Goal: Information Seeking & Learning: Learn about a topic

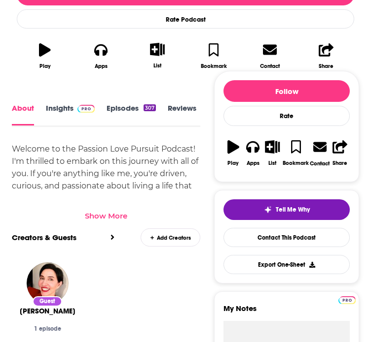
scroll to position [296, 0]
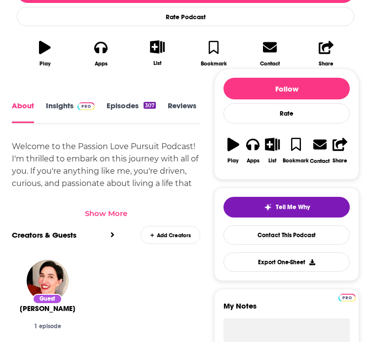
click at [52, 106] on link "Insights" at bounding box center [70, 113] width 49 height 22
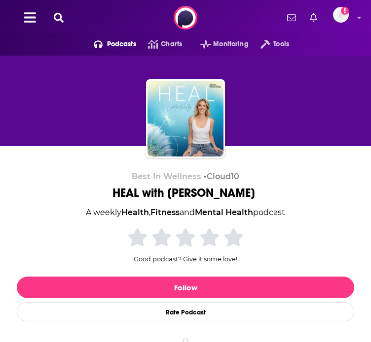
click at [42, 265] on div "Best In Wellness • Cloud10 HEAL with Kelly A weekly Health , Fitness and Mental…" at bounding box center [185, 266] width 337 height 189
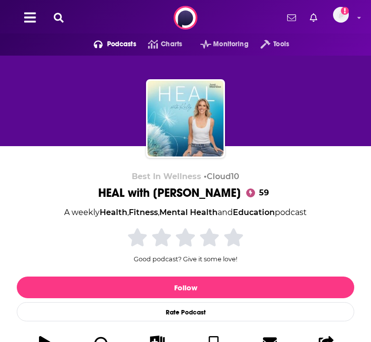
scroll to position [197, 0]
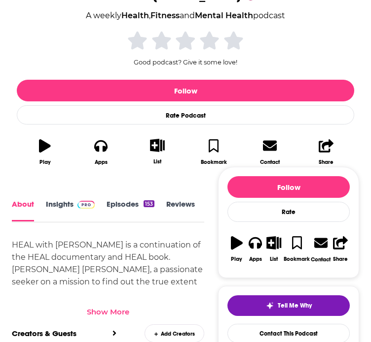
click at [46, 208] on link "Insights" at bounding box center [70, 211] width 49 height 22
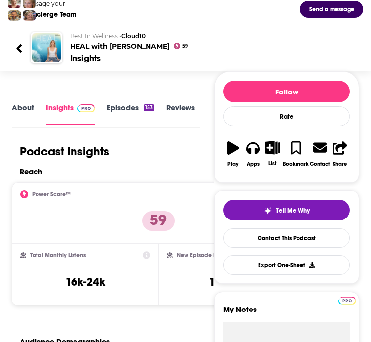
scroll to position [148, 0]
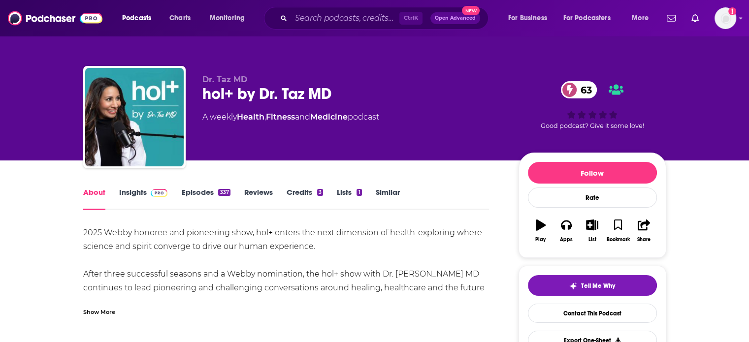
click at [132, 193] on link "Insights" at bounding box center [143, 199] width 49 height 23
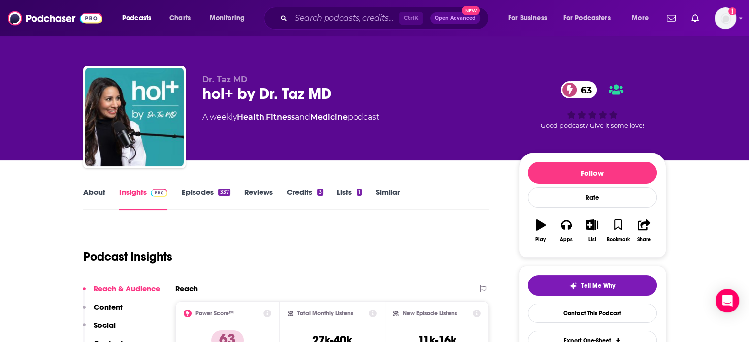
scroll to position [443, 0]
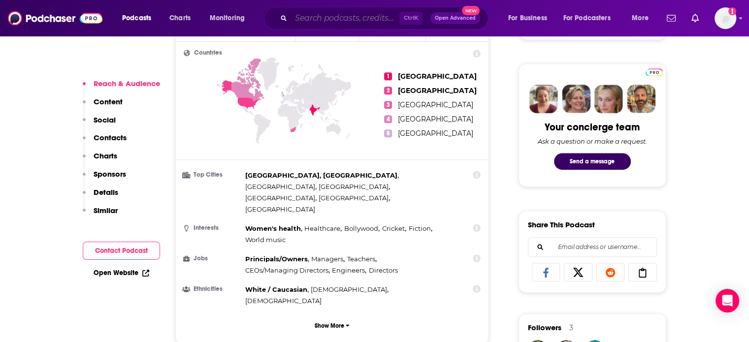
click at [319, 14] on input "Search podcasts, credits, & more..." at bounding box center [345, 18] width 108 height 16
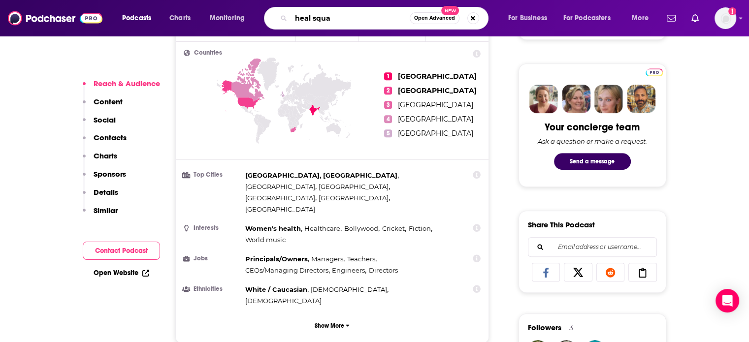
type input "heal squad"
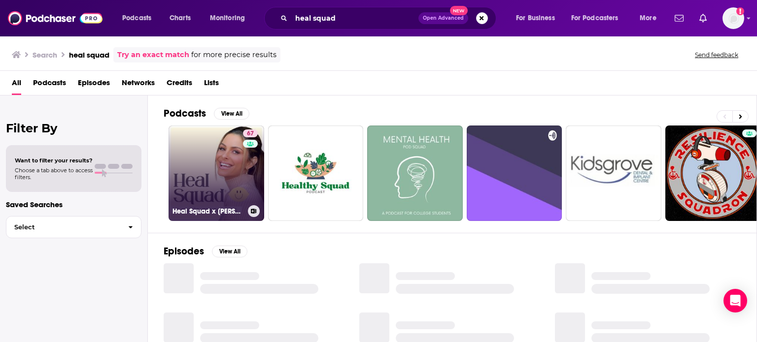
click at [217, 160] on link "67 Heal Squad x Maria Menounos" at bounding box center [217, 174] width 96 height 96
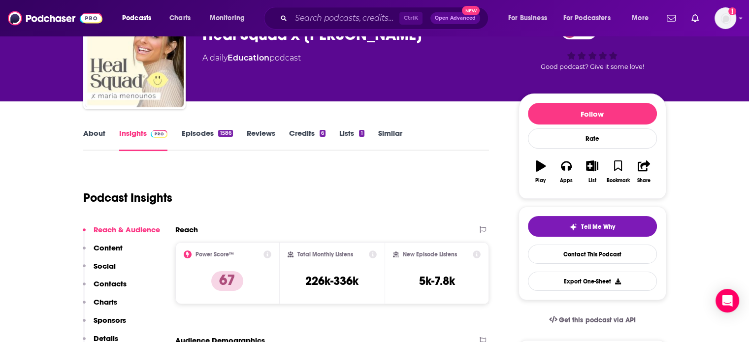
scroll to position [99, 0]
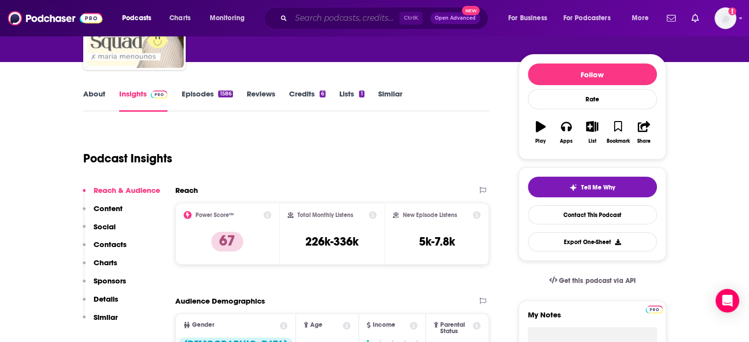
click at [374, 24] on input "Search podcasts, credits, & more..." at bounding box center [345, 18] width 108 height 16
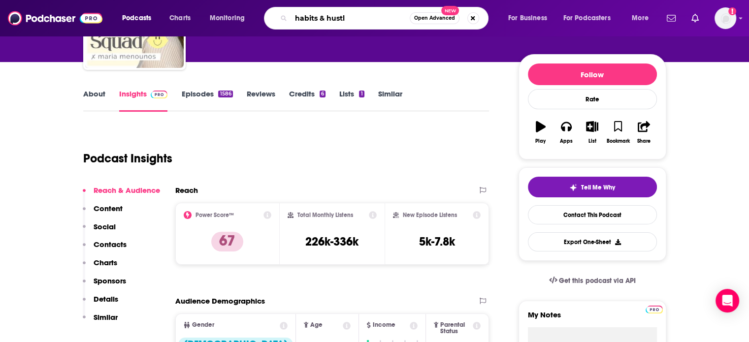
type input "habits & hustle"
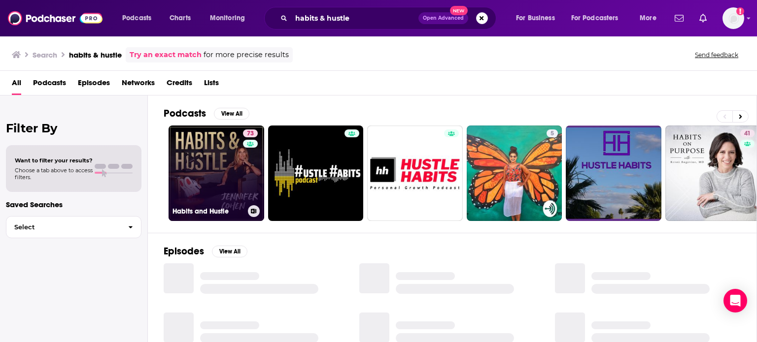
click at [209, 164] on link "73 Habits and Hustle" at bounding box center [217, 174] width 96 height 96
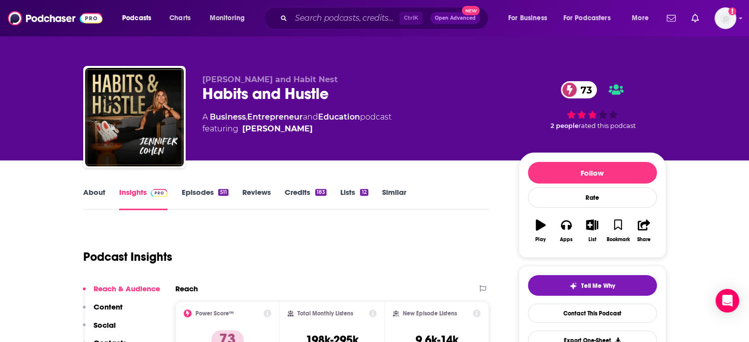
click at [203, 197] on link "Episodes 511" at bounding box center [204, 199] width 47 height 23
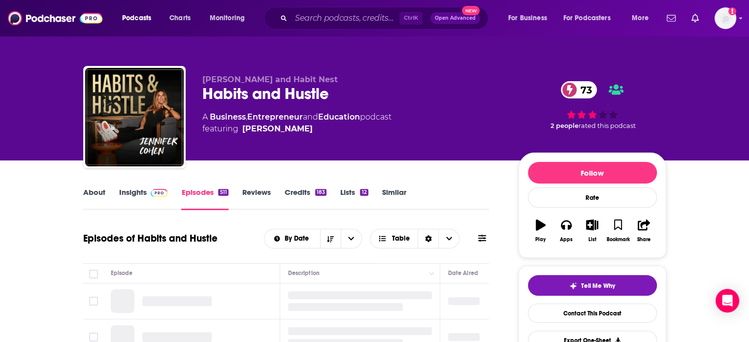
scroll to position [99, 0]
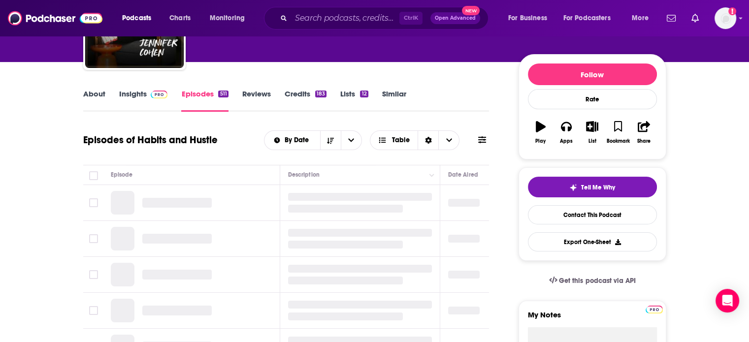
click at [138, 94] on link "Insights" at bounding box center [143, 100] width 49 height 23
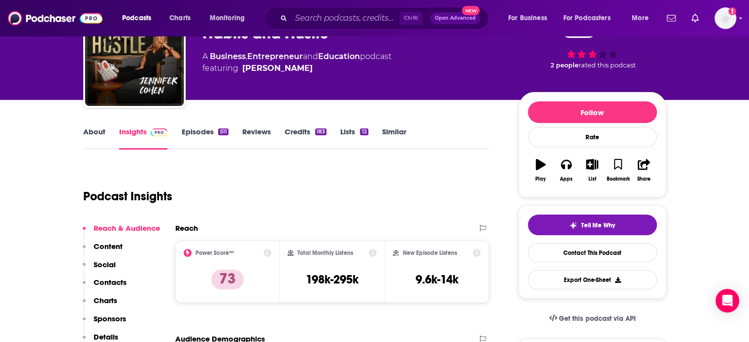
scroll to position [99, 0]
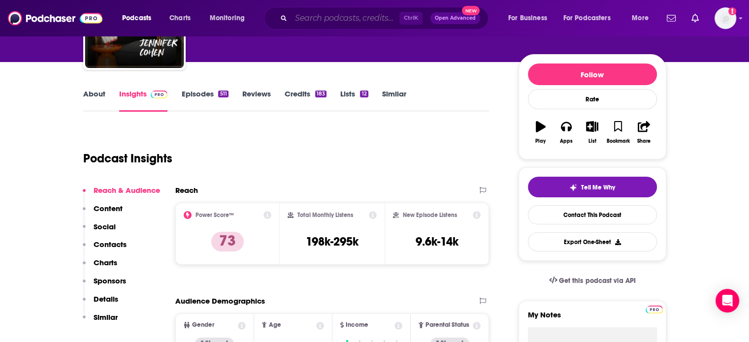
click at [318, 12] on input "Search podcasts, credits, & more..." at bounding box center [345, 18] width 108 height 16
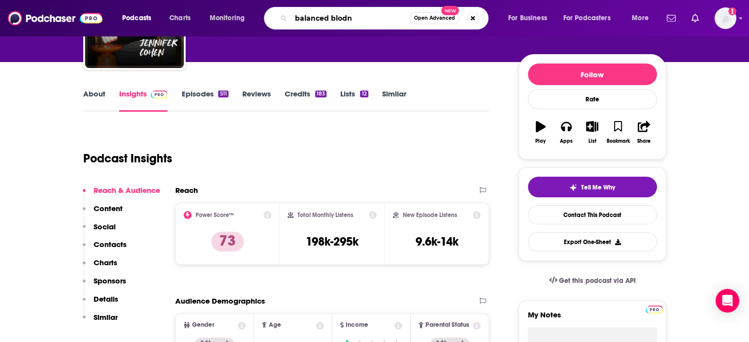
type input "balanced blodne"
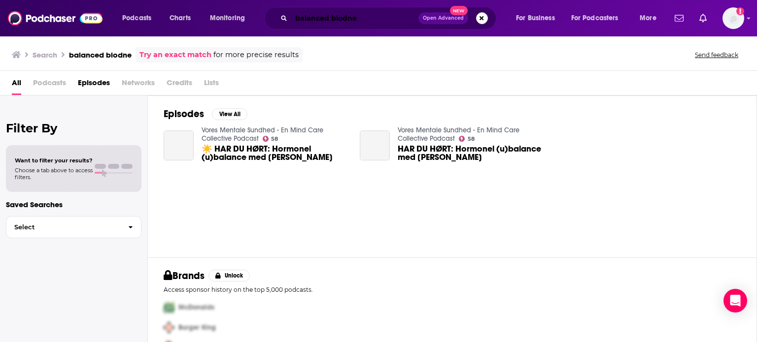
click at [365, 21] on input "balanced blodne" at bounding box center [354, 18] width 127 height 16
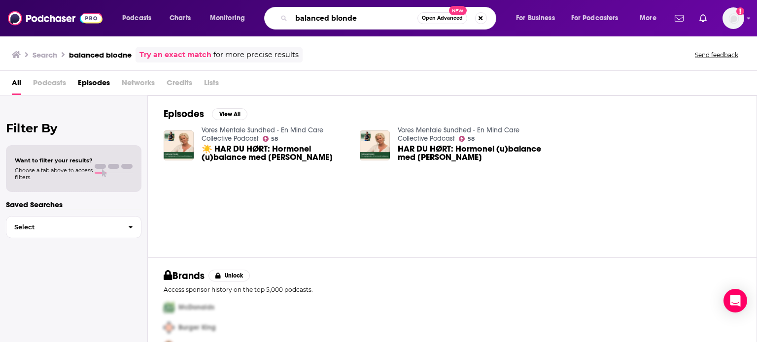
type input "balanced blonde"
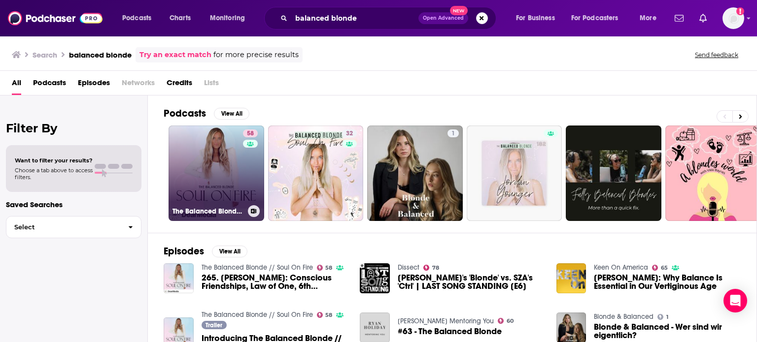
click at [212, 171] on link "58 The Balanced Blonde // Soul On Fire" at bounding box center [217, 174] width 96 height 96
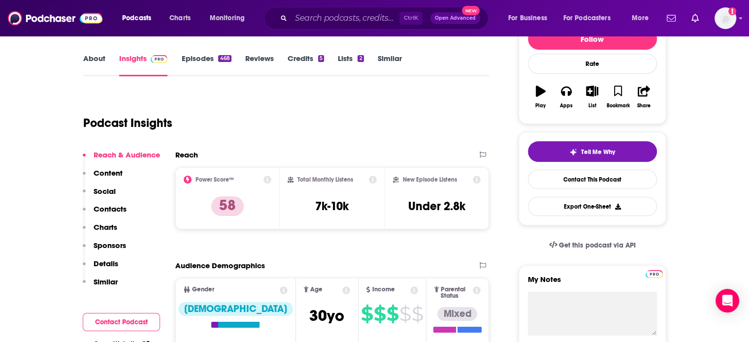
scroll to position [197, 0]
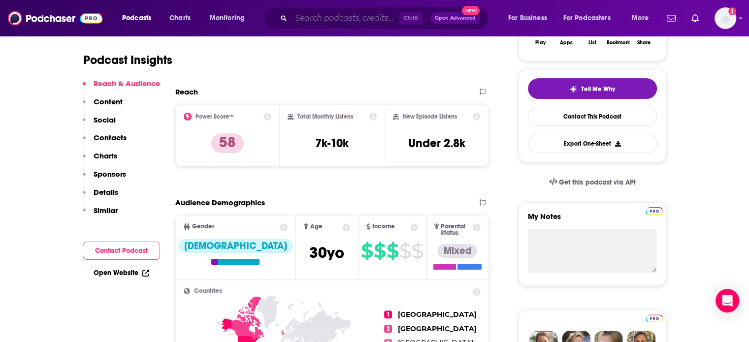
click at [320, 20] on input "Search podcasts, credits, & more..." at bounding box center [345, 18] width 108 height 16
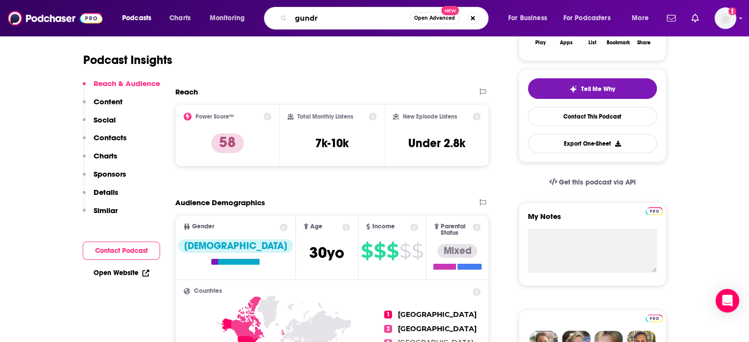
type input "[PERSON_NAME]"
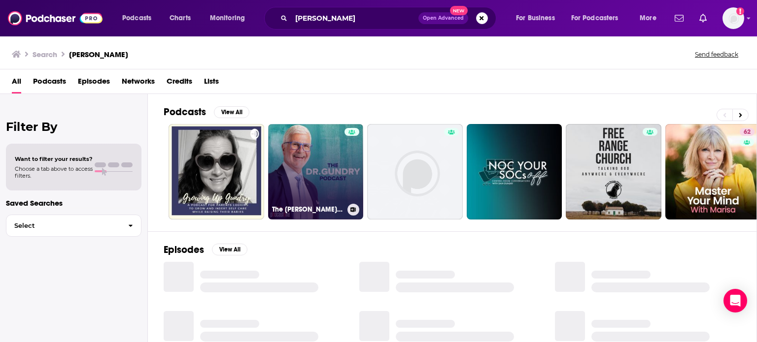
click at [302, 136] on link "The Dr. Gundry Podcast" at bounding box center [316, 172] width 96 height 96
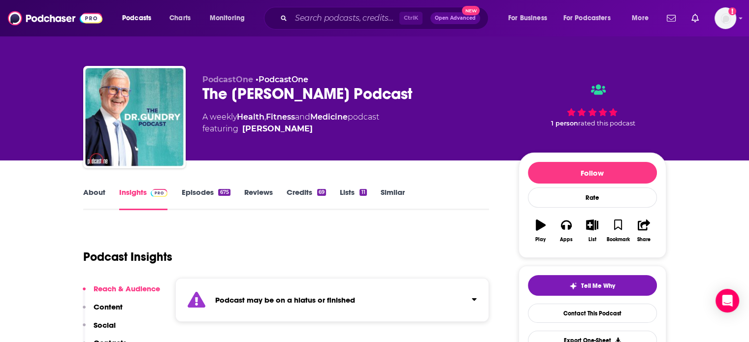
scroll to position [99, 0]
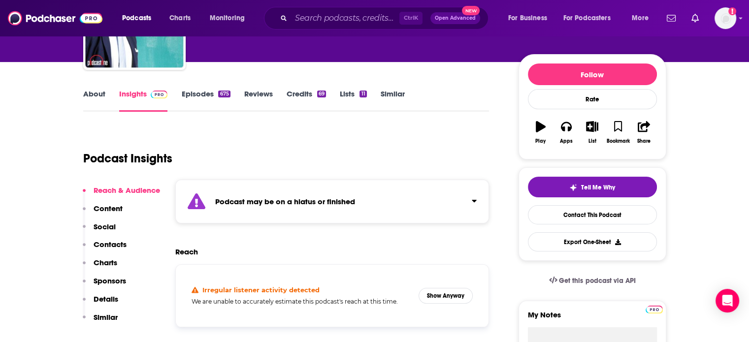
click at [467, 196] on button "Click to expand status details" at bounding box center [470, 199] width 13 height 14
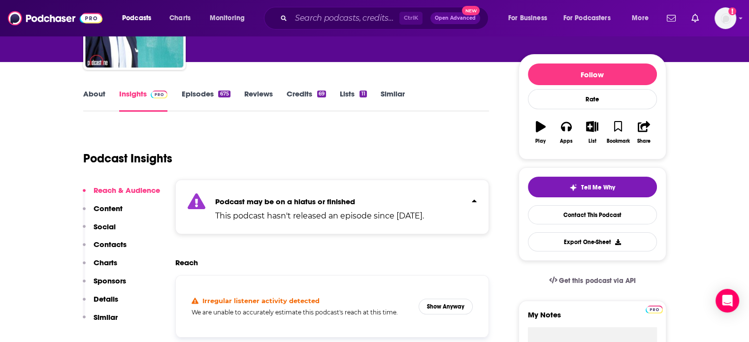
click at [193, 99] on link "Episodes 675" at bounding box center [205, 100] width 49 height 23
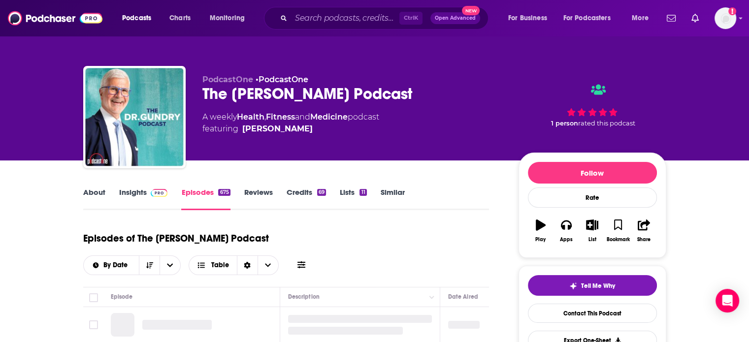
click at [129, 194] on link "Insights" at bounding box center [143, 199] width 49 height 23
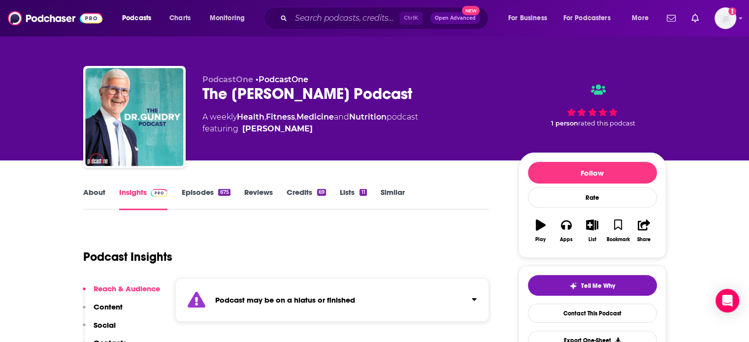
scroll to position [197, 0]
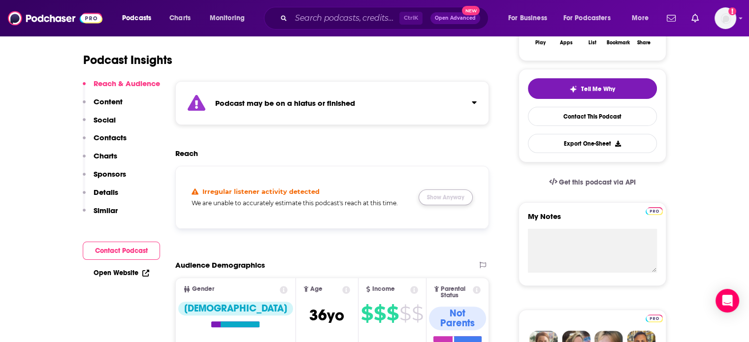
click at [463, 201] on button "Show Anyway" at bounding box center [446, 198] width 54 height 16
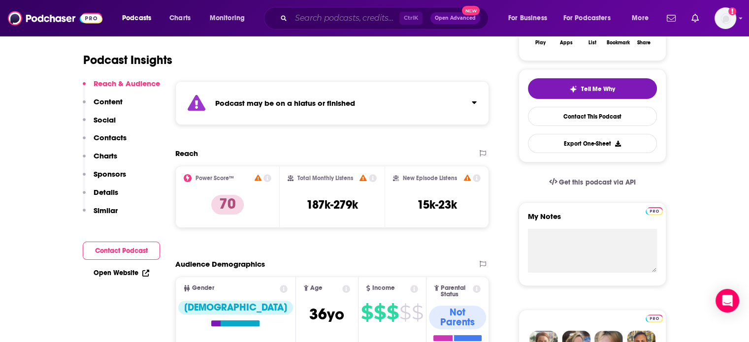
click at [334, 19] on input "Search podcasts, credits, & more..." at bounding box center [345, 18] width 108 height 16
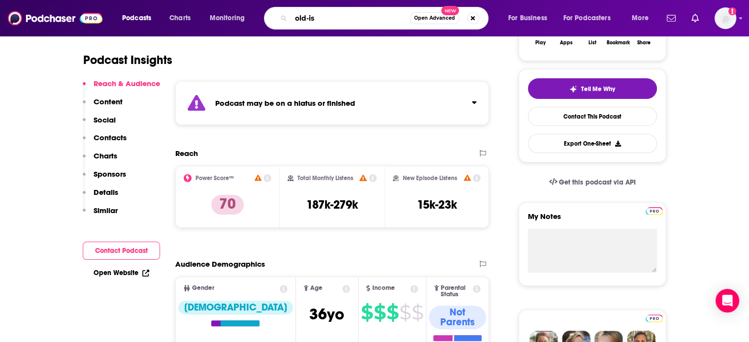
type input "old-ish"
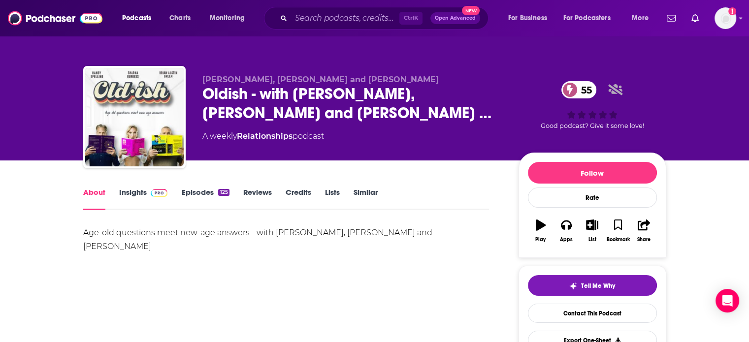
click at [136, 200] on link "Insights" at bounding box center [143, 199] width 49 height 23
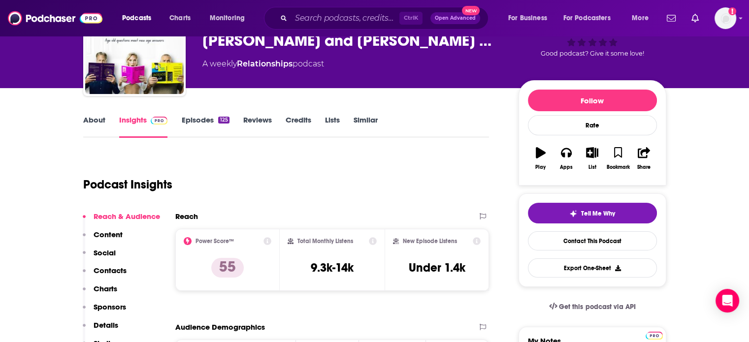
scroll to position [99, 0]
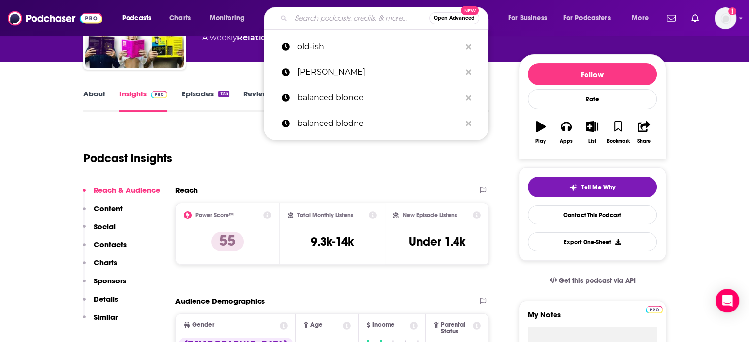
click at [349, 25] on input "Search podcasts, credits, & more..." at bounding box center [360, 18] width 138 height 16
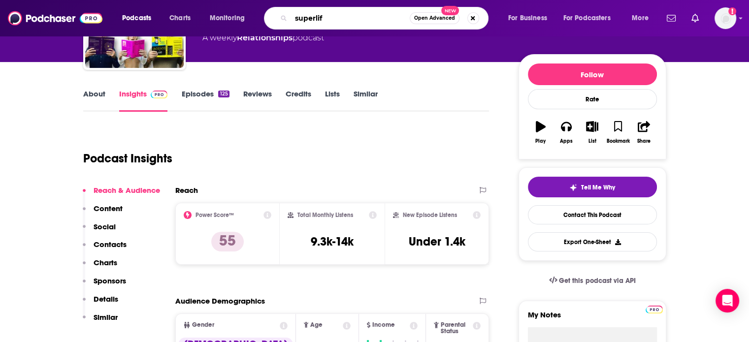
type input "superlife"
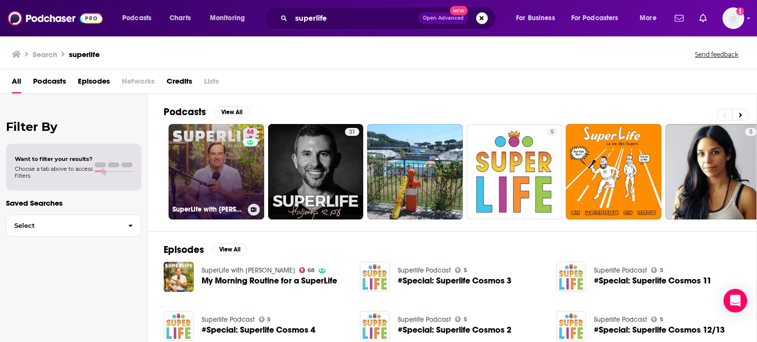
click at [213, 169] on link "68 SuperLife with [PERSON_NAME]" at bounding box center [217, 172] width 96 height 96
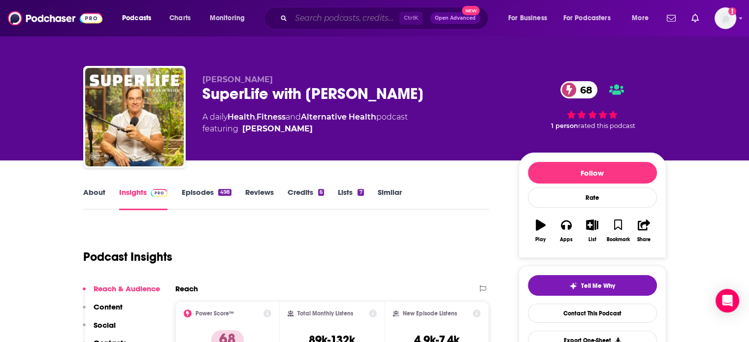
click at [327, 18] on input "Search podcasts, credits, & more..." at bounding box center [345, 18] width 108 height 16
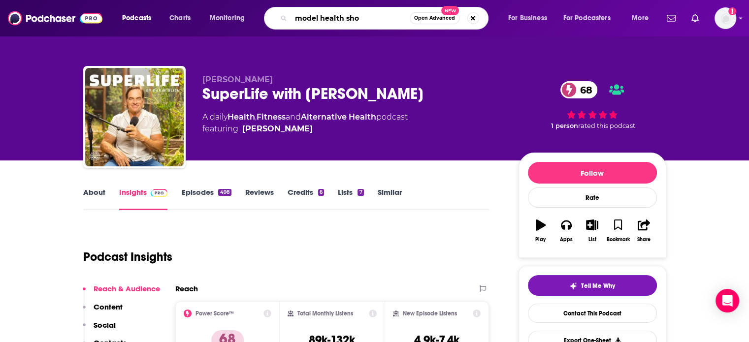
type input "model health show"
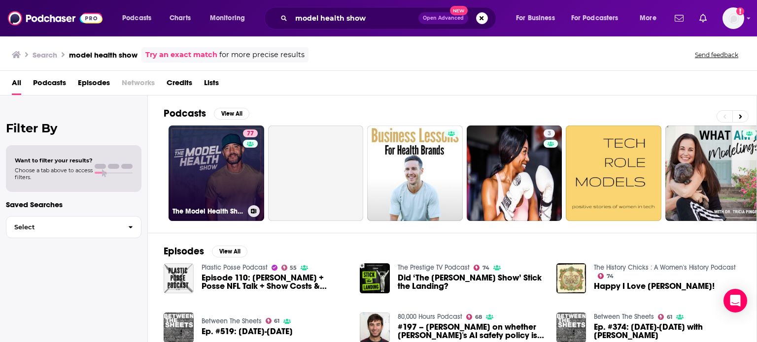
click at [199, 141] on link "77 The Model Health Show" at bounding box center [217, 174] width 96 height 96
